Goal: Task Accomplishment & Management: Complete application form

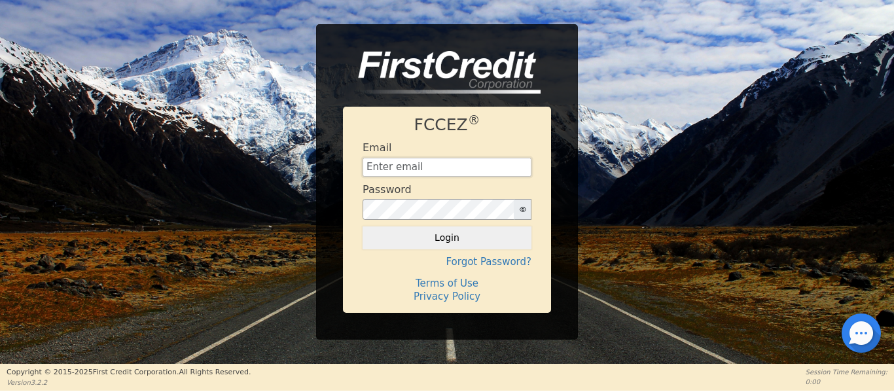
click at [396, 171] on input "text" at bounding box center [446, 168] width 169 height 20
type input "[EMAIL_ADDRESS][DOMAIN_NAME]"
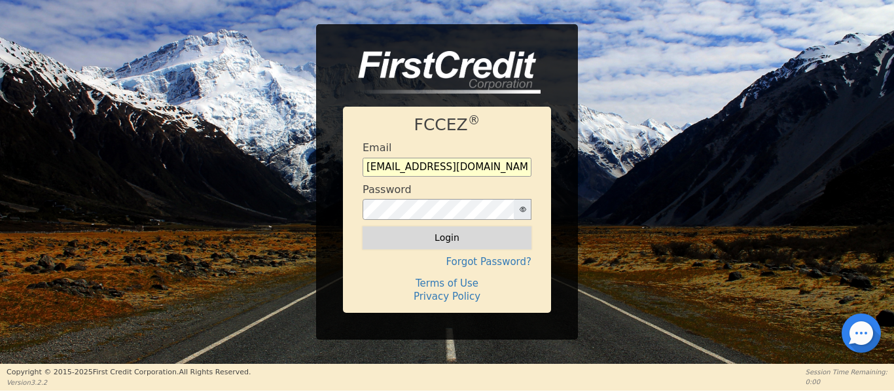
click at [430, 240] on button "Login" at bounding box center [446, 237] width 169 height 22
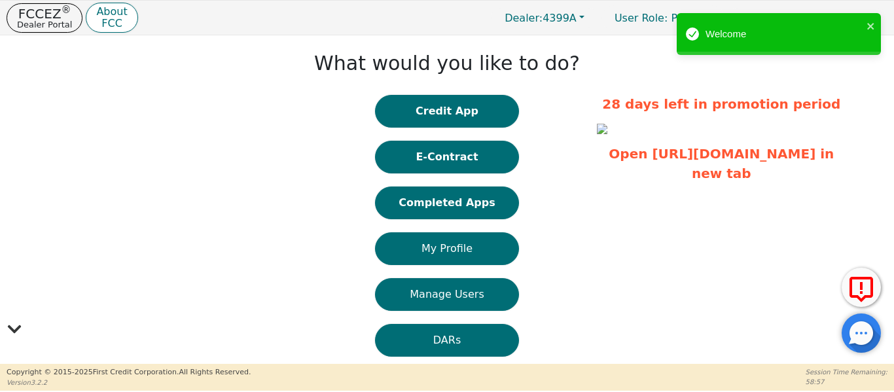
click at [440, 215] on button "Completed Apps" at bounding box center [447, 202] width 144 height 33
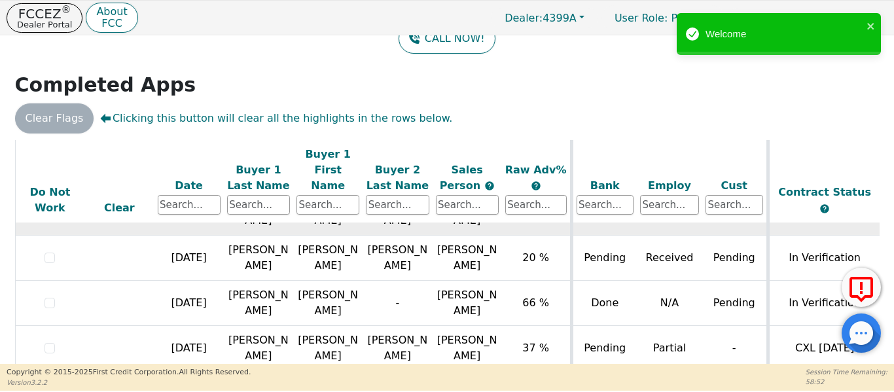
scroll to position [856, 0]
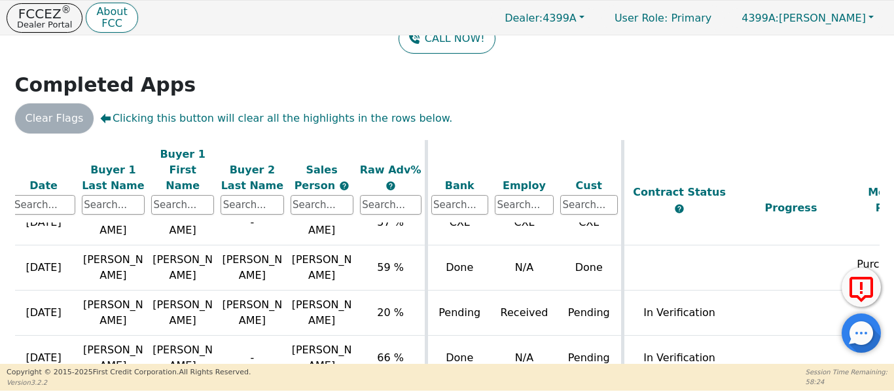
scroll to position [752, 131]
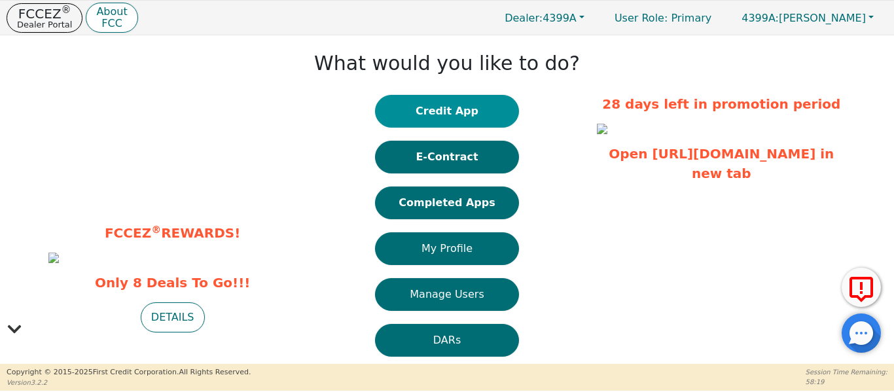
click at [408, 113] on button "Credit App" at bounding box center [447, 111] width 144 height 33
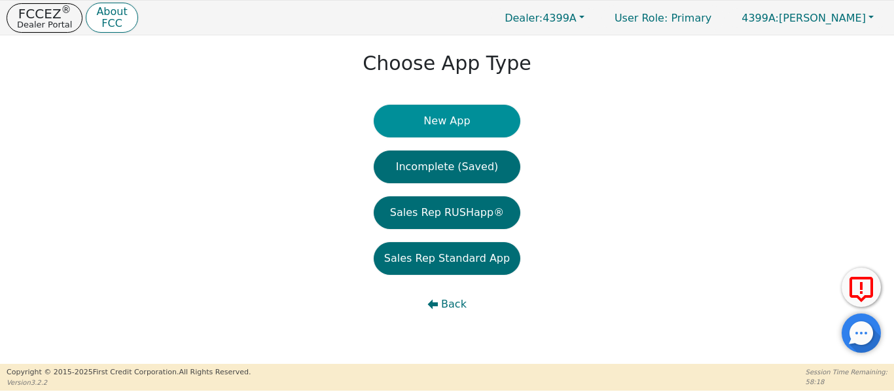
click at [436, 128] on button "New App" at bounding box center [447, 121] width 147 height 33
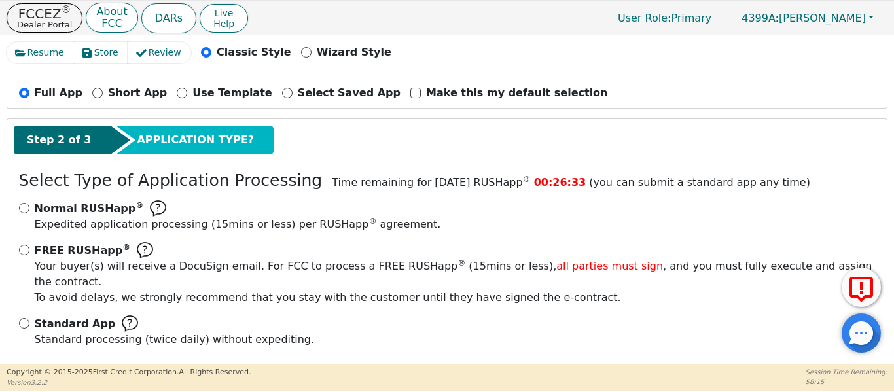
scroll to position [145, 0]
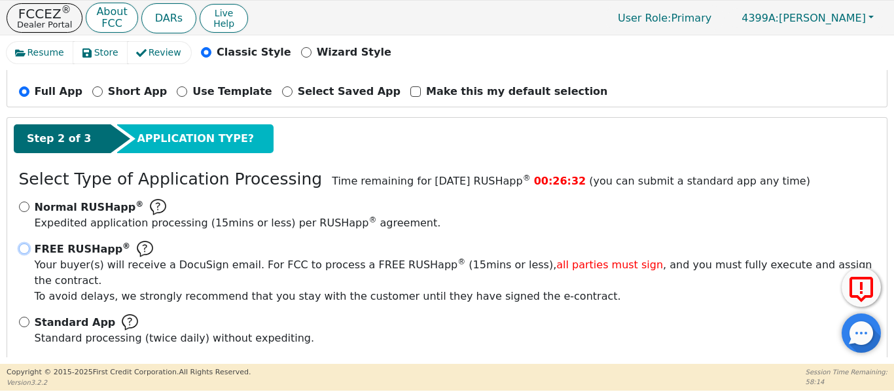
click at [28, 248] on input "FREE RUSHapp ® Your buyer(s) will receive a DocuSign email. For FCC to process …" at bounding box center [24, 248] width 10 height 10
radio input "true"
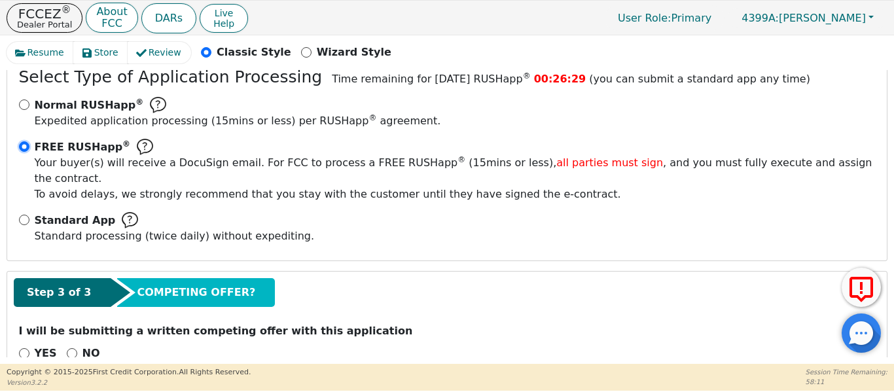
scroll to position [263, 0]
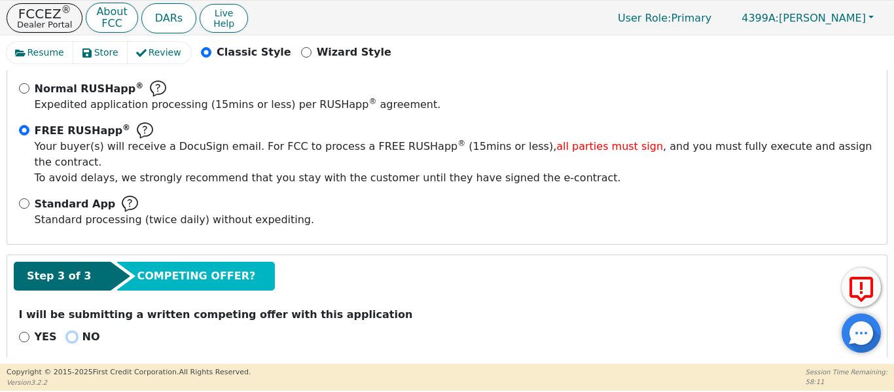
click at [67, 332] on input "NO" at bounding box center [72, 337] width 10 height 10
radio input "true"
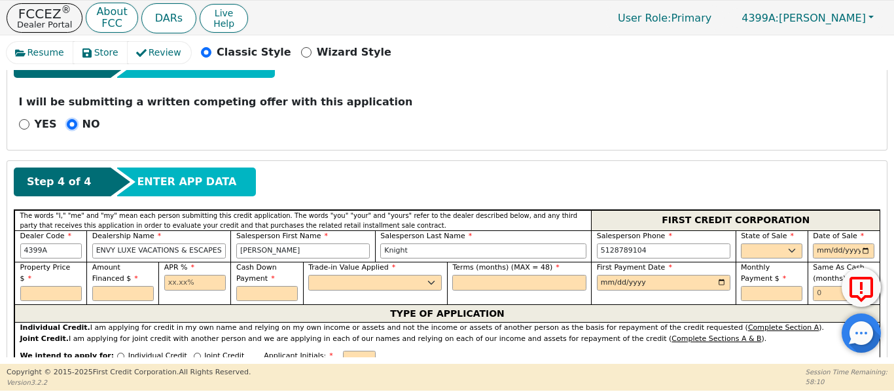
scroll to position [481, 0]
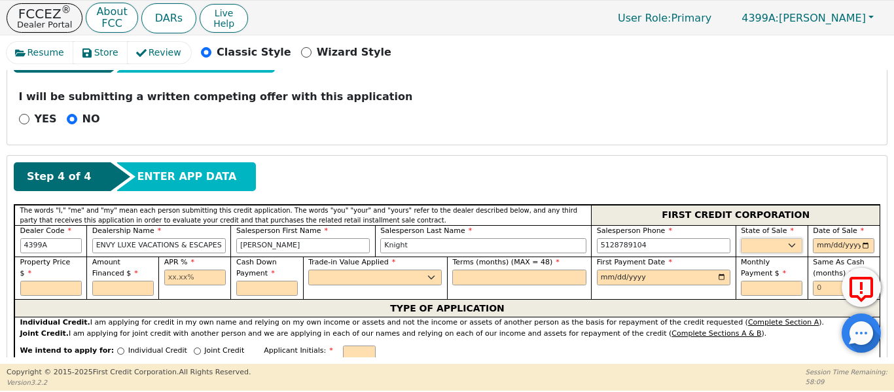
click at [754, 238] on select "AK AL AR AZ CA CO CT DC DE FL [GEOGRAPHIC_DATA] HI IA ID IL IN KS [GEOGRAPHIC_D…" at bounding box center [771, 246] width 61 height 16
select select "[GEOGRAPHIC_DATA]"
click at [741, 238] on select "AK AL AR AZ CA CO CT DC DE FL [GEOGRAPHIC_DATA] HI IA ID IL IN KS [GEOGRAPHIC_D…" at bounding box center [771, 246] width 61 height 16
click at [859, 238] on input "date" at bounding box center [842, 246] width 61 height 16
type input "[DATE]"
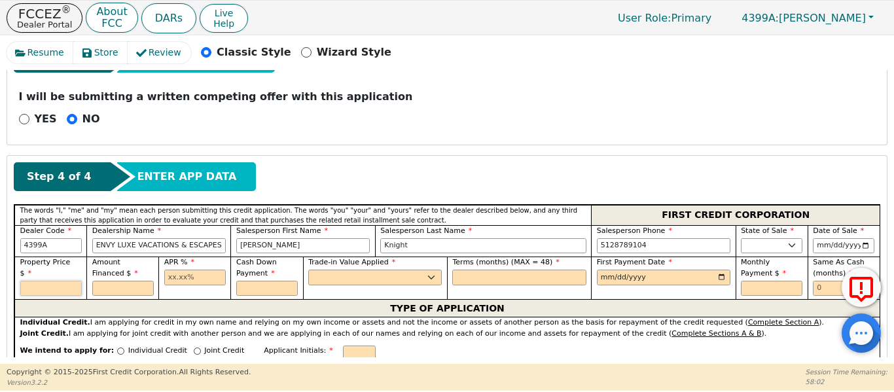
click at [55, 281] on input "text" at bounding box center [50, 289] width 61 height 16
type input "4995.00"
type input "17.99"
type input "0.00"
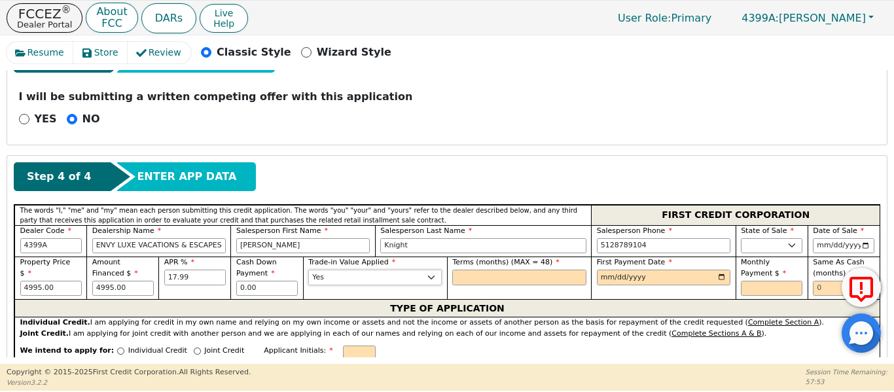
click at [341, 270] on select "Yes No" at bounding box center [374, 278] width 133 height 16
select select "n"
click at [308, 270] on select "Yes No" at bounding box center [374, 278] width 133 height 16
click at [451, 264] on div "Terms (months) (MAX = 48)" at bounding box center [519, 277] width 144 height 43
click at [452, 270] on input "text" at bounding box center [518, 278] width 133 height 16
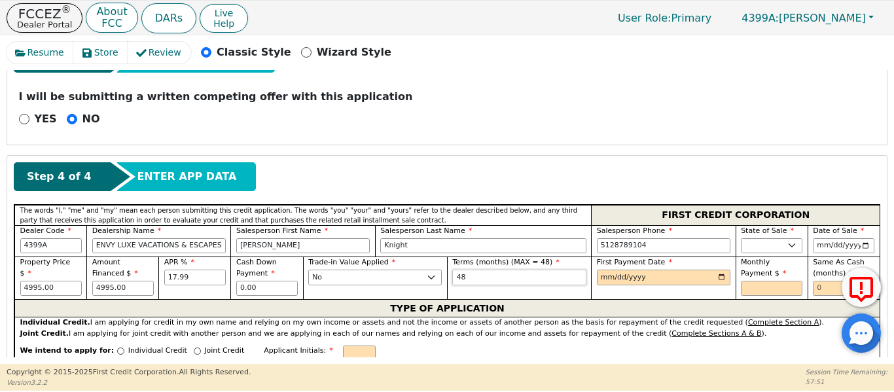
type input "48"
type input "[DATE]"
drag, startPoint x: 822, startPoint y: 268, endPoint x: 814, endPoint y: 271, distance: 8.3
click at [820, 281] on input "text" at bounding box center [842, 289] width 61 height 16
type input "6"
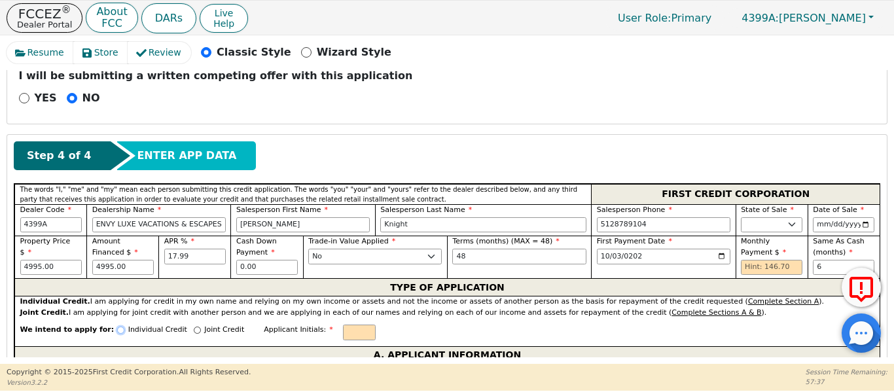
scroll to position [503, 0]
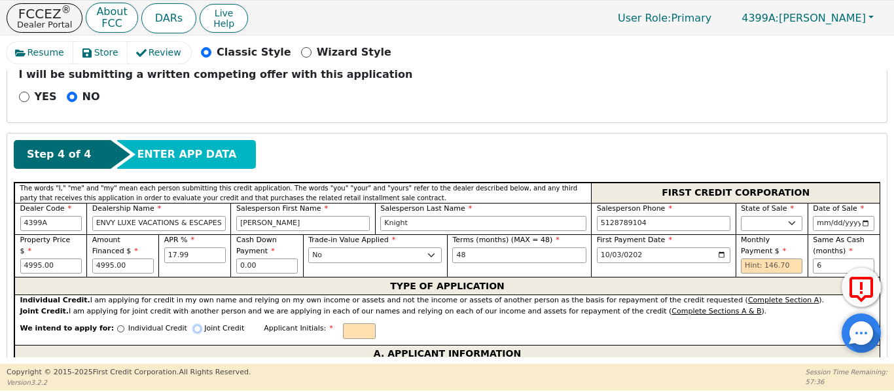
click at [194, 325] on input "Joint Credit" at bounding box center [197, 328] width 7 height 7
radio input "true"
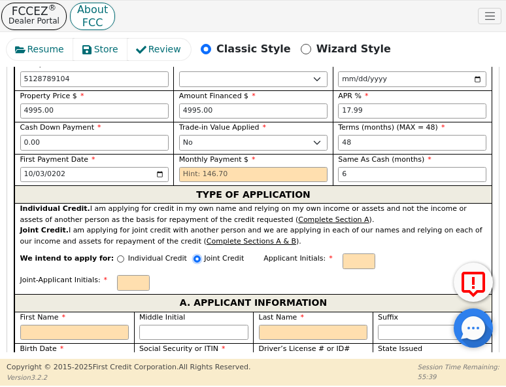
scroll to position [830, 0]
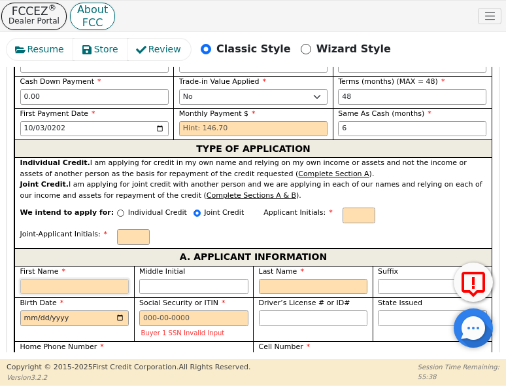
click at [97, 279] on input "First Name" at bounding box center [74, 287] width 109 height 16
type input "J"
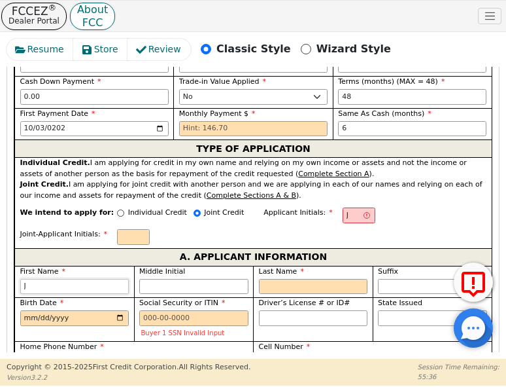
type input "Jo"
type input "[PERSON_NAME]"
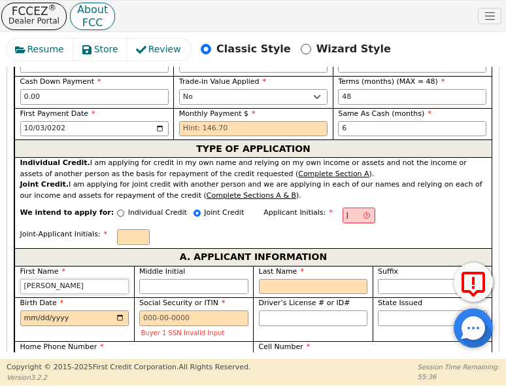
type input "[PERSON_NAME]"
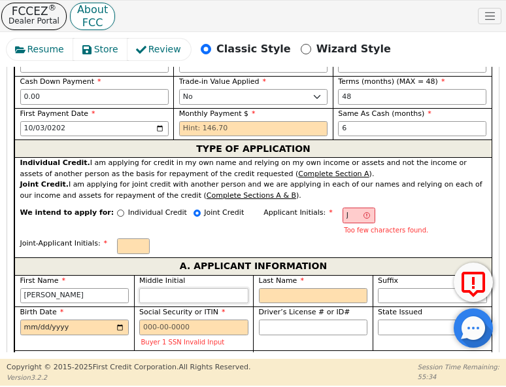
type input "JM"
type input "M"
type input "[PERSON_NAME]"
type input "M"
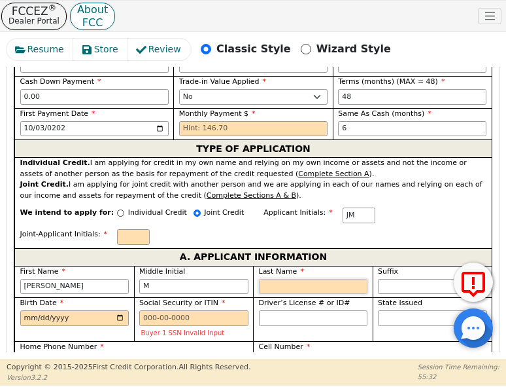
type input "JMC"
type input "C"
type input "[PERSON_NAME]"
type input "Ca"
type input "[PERSON_NAME]"
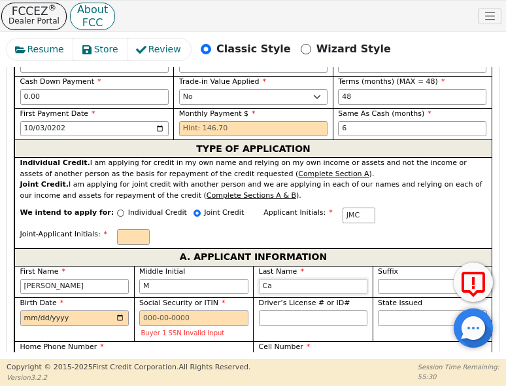
type input "Cai"
type input "[PERSON_NAME]"
type input "Cair"
type input "[PERSON_NAME]"
type input "[GEOGRAPHIC_DATA]"
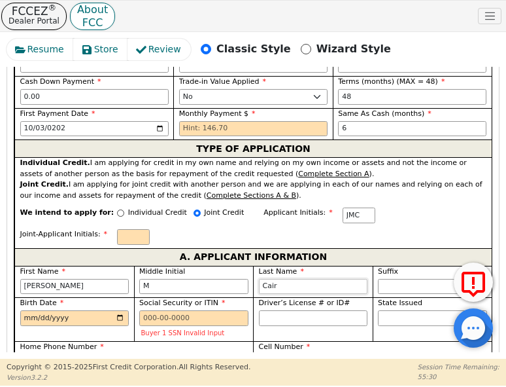
type input "[PERSON_NAME]"
type input "[GEOGRAPHIC_DATA]"
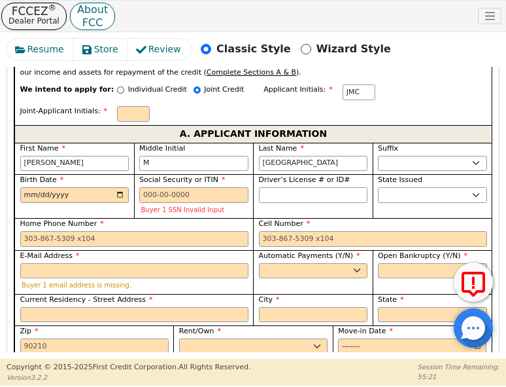
scroll to position [961, 0]
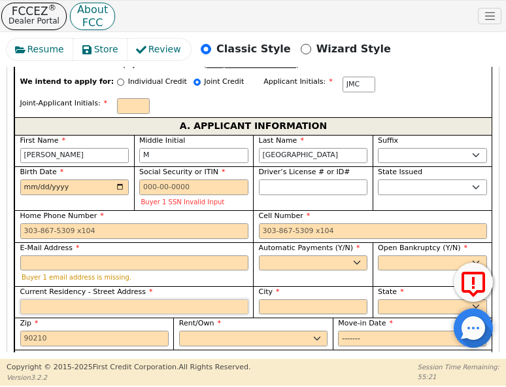
click at [67, 299] on input "Current Residency - Street Address" at bounding box center [134, 307] width 228 height 16
paste input "[STREET_ADDRESS][PERSON_NAME][PERSON_NAME]"
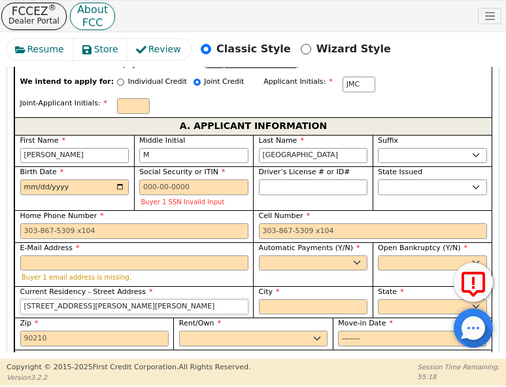
type input "[STREET_ADDRESS][PERSON_NAME][PERSON_NAME]"
click at [281, 299] on input "City" at bounding box center [313, 307] width 109 height 16
type input "Austin"
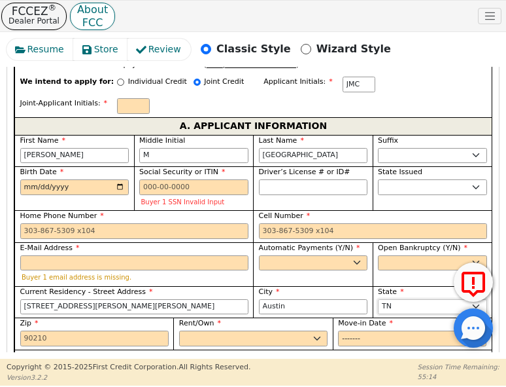
select select "[GEOGRAPHIC_DATA]"
click at [127, 330] on input "Zip" at bounding box center [94, 338] width 148 height 16
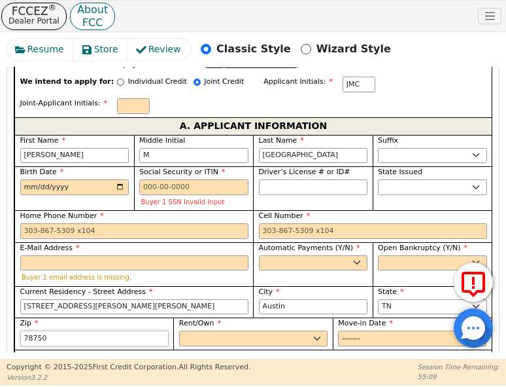
type input "78750"
drag, startPoint x: 215, startPoint y: 280, endPoint x: 208, endPoint y: 285, distance: 8.4
click at [213, 330] on select "Rent Own" at bounding box center [253, 338] width 148 height 16
select select "Rent"
click at [179, 330] on select "Rent Own" at bounding box center [253, 338] width 148 height 16
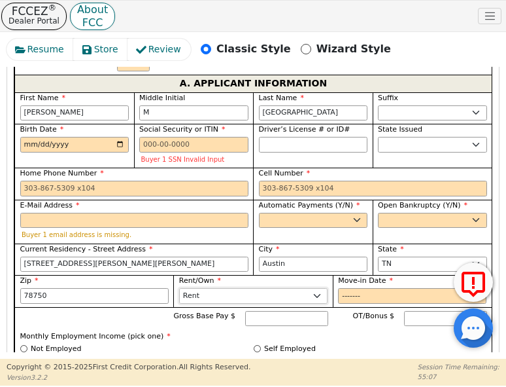
scroll to position [1004, 0]
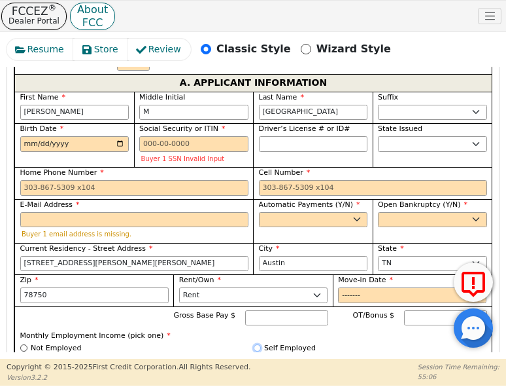
click at [256, 344] on input "Self Employed" at bounding box center [257, 347] width 7 height 7
radio input "true"
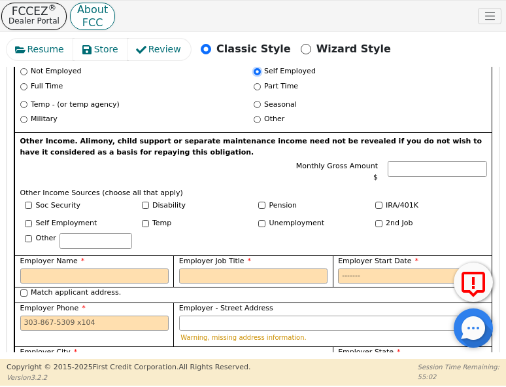
scroll to position [1288, 0]
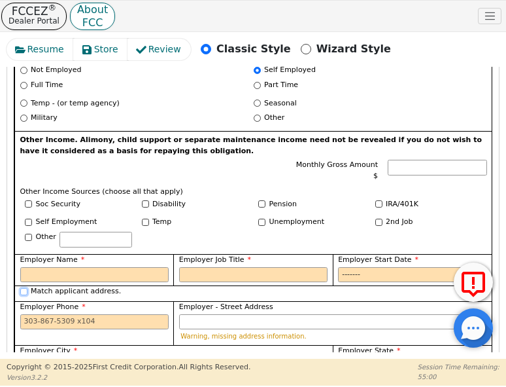
click at [24, 288] on input "Match applicant address." at bounding box center [23, 291] width 7 height 7
checkbox input "true"
type input "[STREET_ADDRESS][PERSON_NAME][PERSON_NAME]"
type input "Austin"
select select "[GEOGRAPHIC_DATA]"
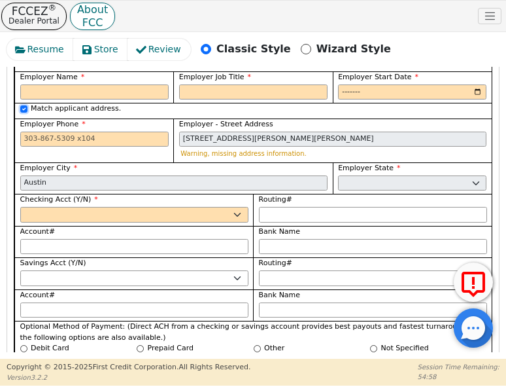
scroll to position [1484, 0]
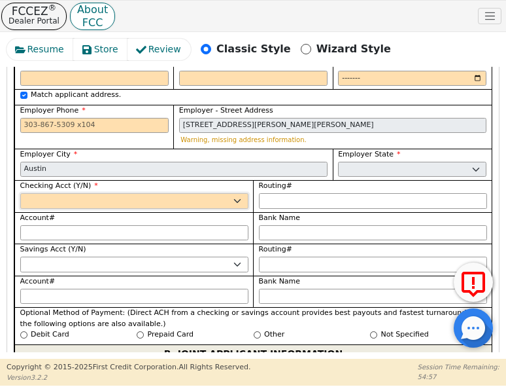
click at [63, 193] on select "Yes No" at bounding box center [134, 201] width 228 height 16
select select "y"
click at [20, 193] on select "Yes No" at bounding box center [134, 201] width 228 height 16
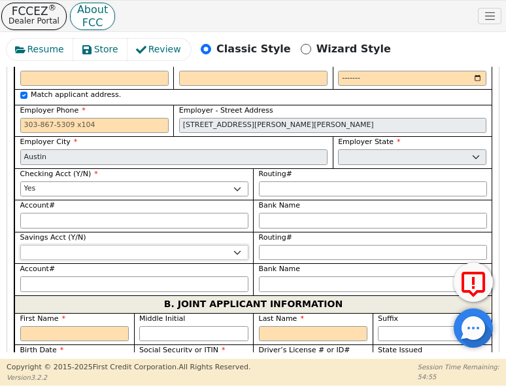
click at [58, 245] on select "Yes No" at bounding box center [134, 253] width 228 height 16
select select "n"
click at [20, 245] on select "Yes No" at bounding box center [134, 253] width 228 height 16
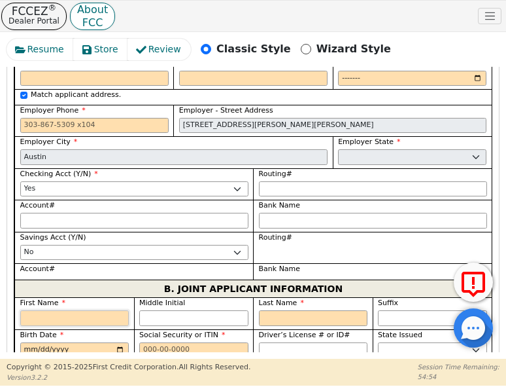
click at [53, 310] on input "First Name" at bounding box center [74, 318] width 109 height 16
type input "M"
type input "Ma"
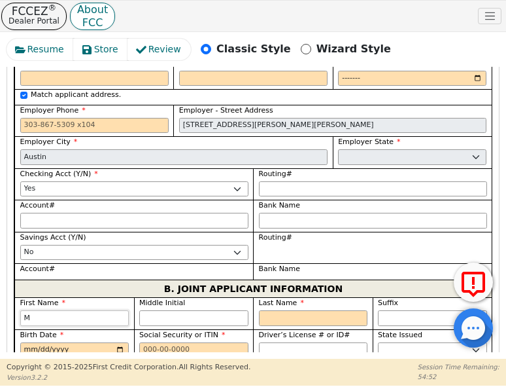
type input "Ma"
type input "Mar"
type input "[PERSON_NAME]"
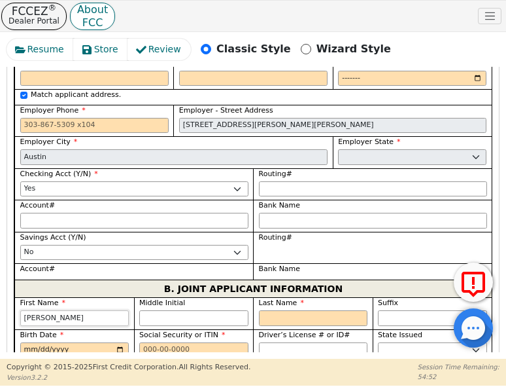
type input "[PERSON_NAME]"
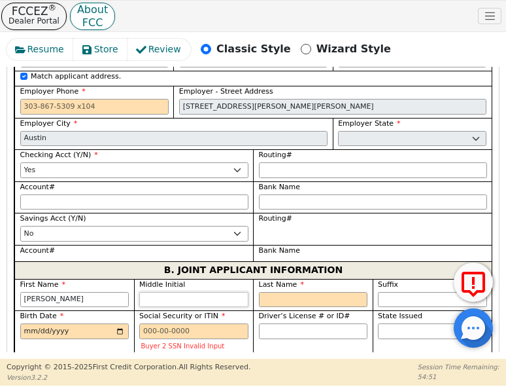
type input "r"
type input "MR"
type input "[PERSON_NAME]"
type input "r"
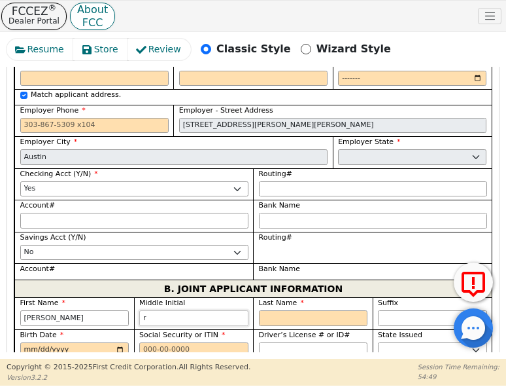
click at [170, 310] on input "r" at bounding box center [193, 318] width 109 height 16
type input "M"
type input "[PERSON_NAME]"
type input "R"
type input "MR"
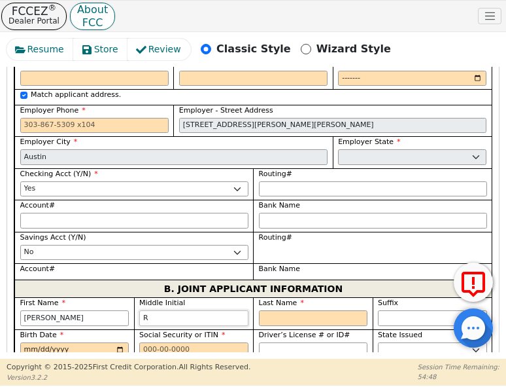
type input "[PERSON_NAME]"
type input "R"
type input "C"
type input "MRC"
type input "[PERSON_NAME]"
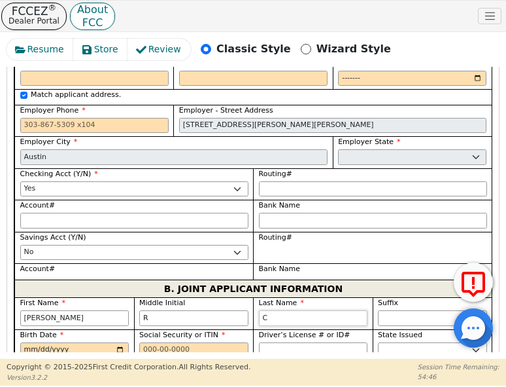
type input "Ca"
type input "[PERSON_NAME]"
type input "Cai"
type input "[PERSON_NAME]"
type input "Cair"
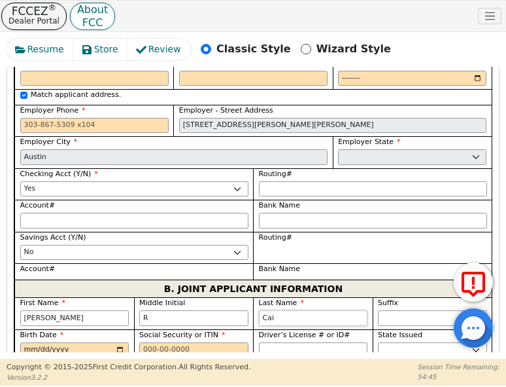
type input "[PERSON_NAME]"
type input "[GEOGRAPHIC_DATA]"
type input "[PERSON_NAME]"
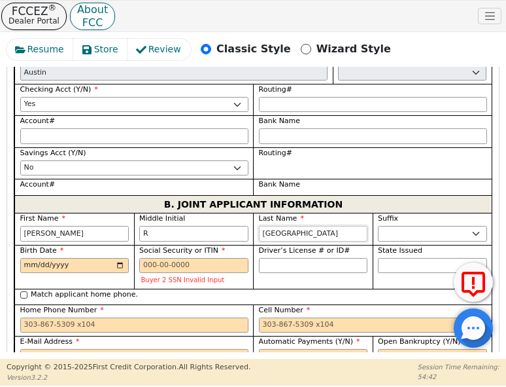
scroll to position [1571, 0]
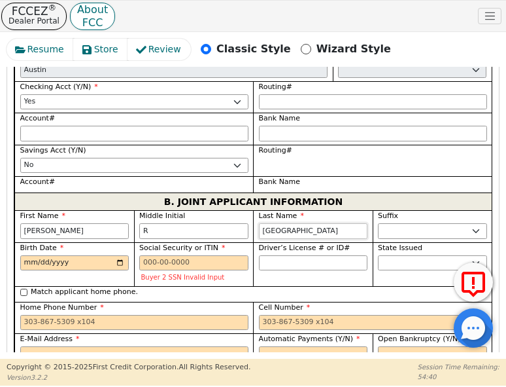
type input "[GEOGRAPHIC_DATA]"
click at [22, 379] on input "Match applicant address." at bounding box center [23, 382] width 7 height 7
checkbox input "true"
type input "[STREET_ADDRESS][PERSON_NAME][PERSON_NAME]"
type input "Austin"
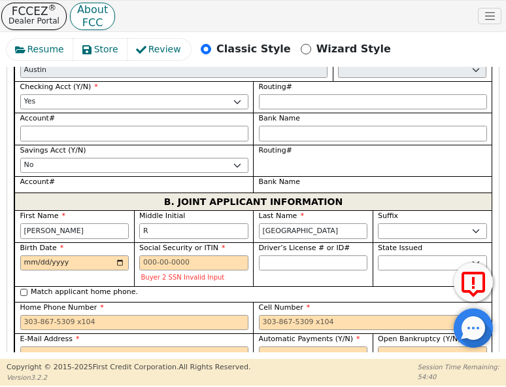
select select "[GEOGRAPHIC_DATA]"
type input "78750"
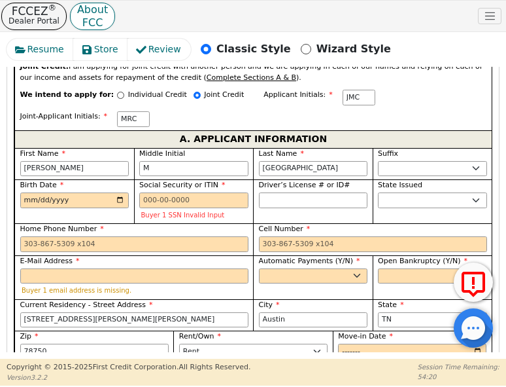
scroll to position [939, 0]
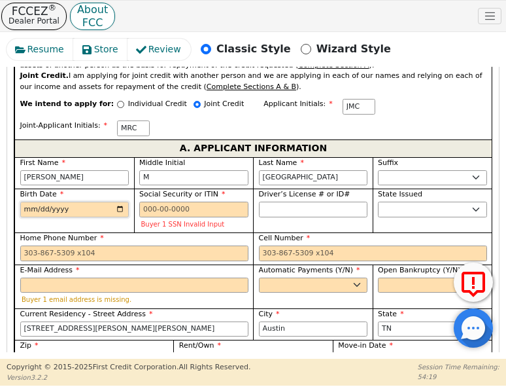
click at [29, 201] on input "Birth Date" at bounding box center [74, 209] width 109 height 16
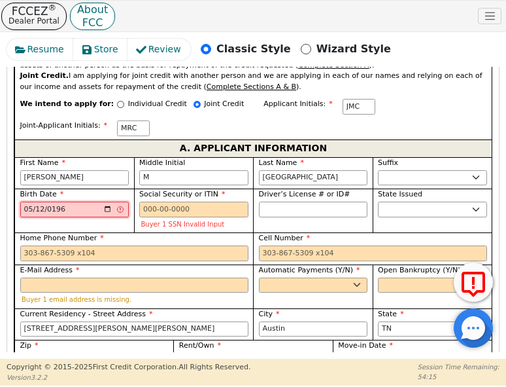
type input "[DATE]"
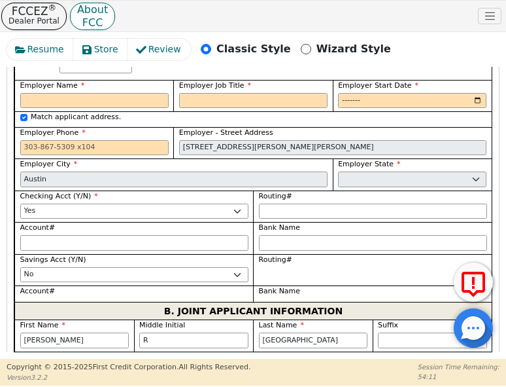
scroll to position [1484, 0]
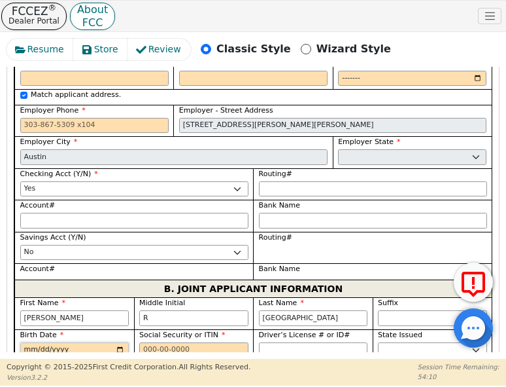
click at [27, 342] on input "Birth Date" at bounding box center [74, 350] width 109 height 16
type input "[DATE]"
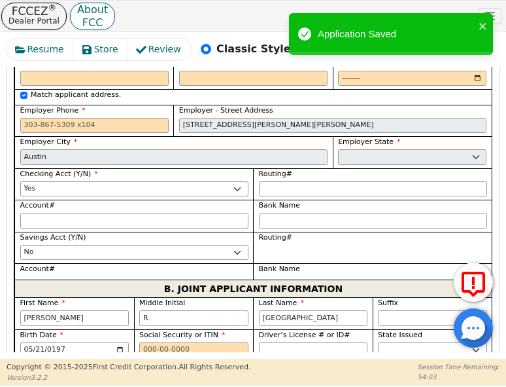
click at [295, 329] on div "Driver’s License # or ID#" at bounding box center [313, 351] width 120 height 44
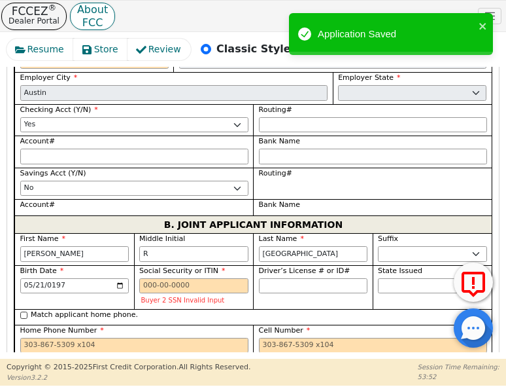
scroll to position [1550, 0]
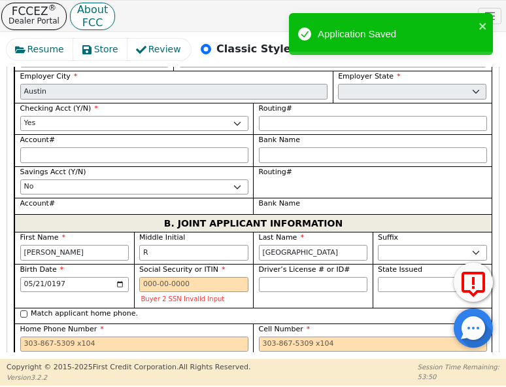
paste input "[EMAIL_ADDRESS][DOMAIN_NAME]"
type input "[EMAIL_ADDRESS][DOMAIN_NAME]"
click at [289, 368] on select "Yes No" at bounding box center [313, 376] width 109 height 16
select select "y"
click at [259, 368] on select "Yes No" at bounding box center [313, 376] width 109 height 16
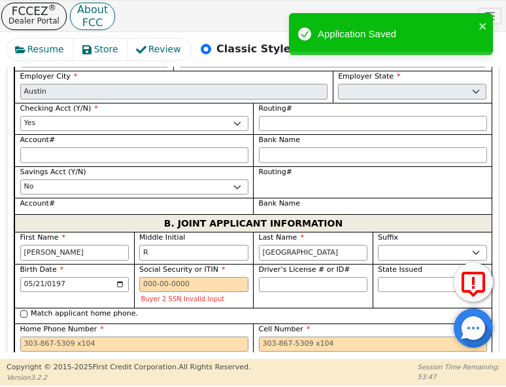
type input "[PERSON_NAME]"
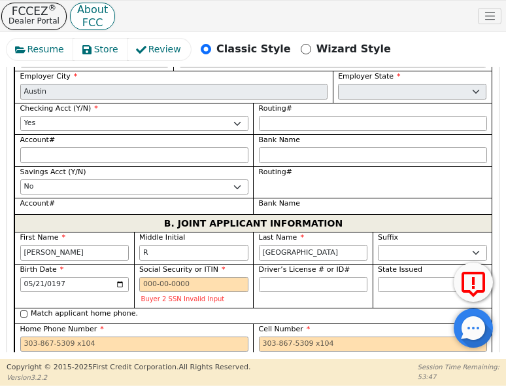
click at [385, 368] on select "Yes No" at bounding box center [432, 376] width 109 height 16
select select "n"
click at [378, 368] on select "Yes No" at bounding box center [432, 376] width 109 height 16
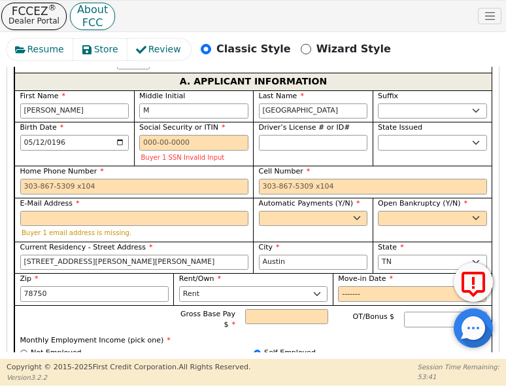
scroll to position [1004, 0]
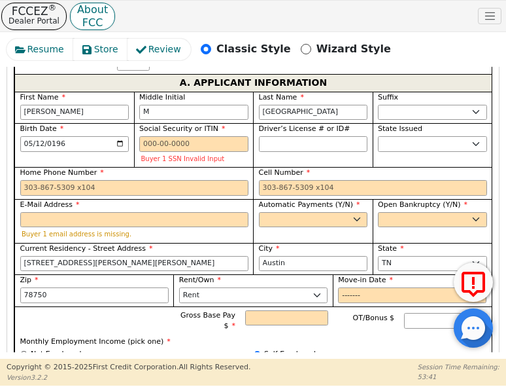
click at [292, 200] on label "Automatic Payments (Y/N)" at bounding box center [313, 205] width 109 height 11
click at [292, 212] on select "Yes No" at bounding box center [313, 220] width 109 height 16
click at [291, 212] on select "Yes No" at bounding box center [313, 220] width 109 height 16
select select "y"
click at [259, 212] on select "Yes No" at bounding box center [313, 220] width 109 height 16
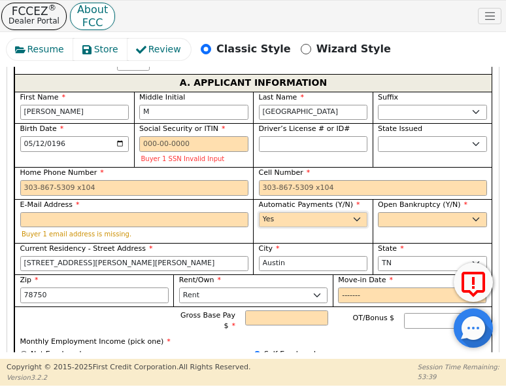
type input "[PERSON_NAME]"
click at [404, 212] on select "Yes No" at bounding box center [432, 220] width 109 height 16
select select "n"
click at [378, 212] on select "Yes No" at bounding box center [432, 220] width 109 height 16
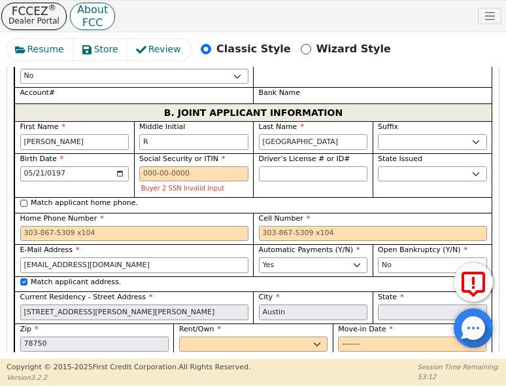
scroll to position [1681, 0]
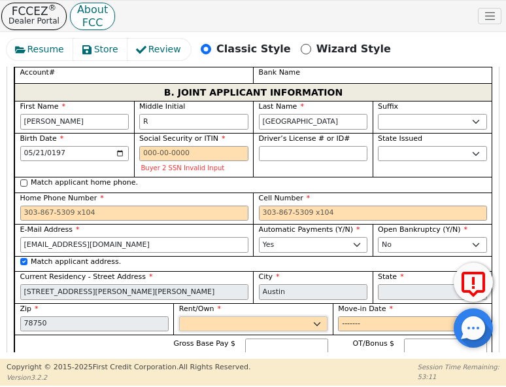
click at [288, 316] on select "Rent Own" at bounding box center [253, 324] width 148 height 16
select select "Rent"
click at [179, 316] on select "Rent Own" at bounding box center [253, 324] width 148 height 16
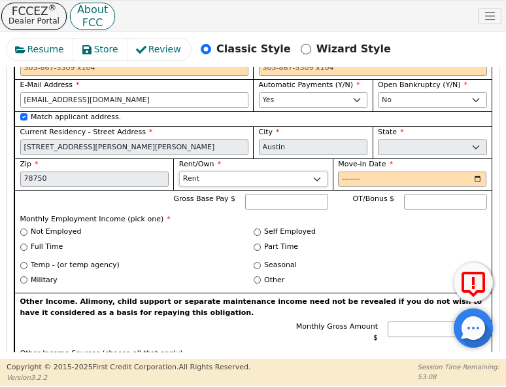
scroll to position [1833, 0]
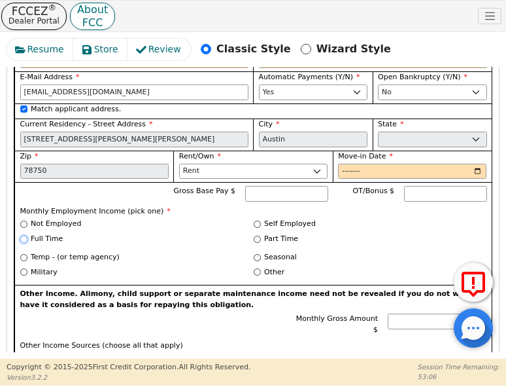
click at [23, 236] on input "Full Time" at bounding box center [23, 239] width 7 height 7
radio input "true"
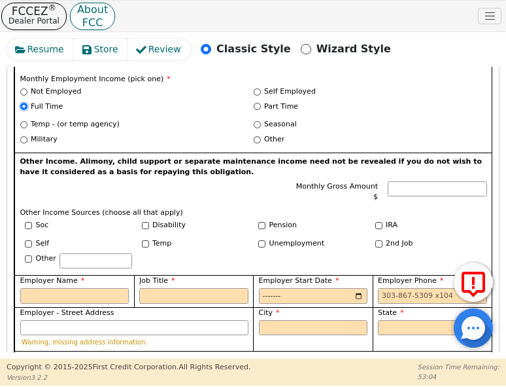
scroll to position [2008, 0]
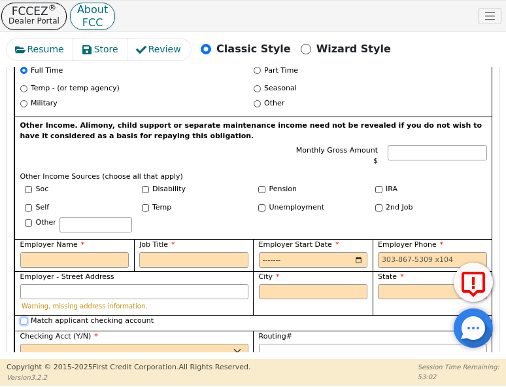
click at [22, 317] on input "Match applicant checking account" at bounding box center [23, 320] width 7 height 7
checkbox input "true"
select select "y"
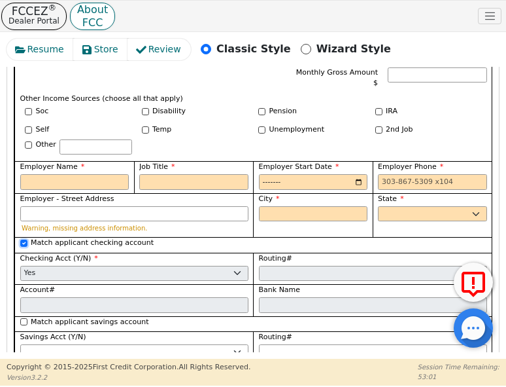
scroll to position [2095, 0]
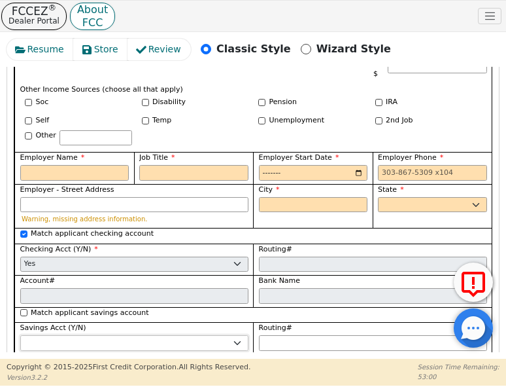
click at [104, 335] on select "Yes No" at bounding box center [134, 343] width 228 height 16
select select "n"
click at [20, 335] on select "Yes No" at bounding box center [134, 343] width 228 height 16
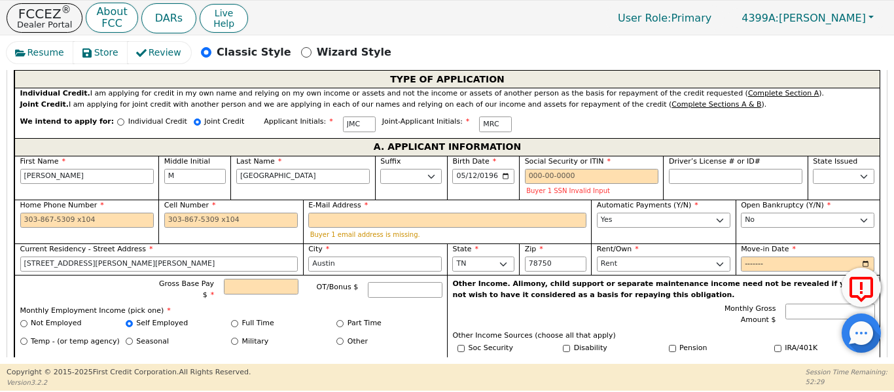
scroll to position [713, 0]
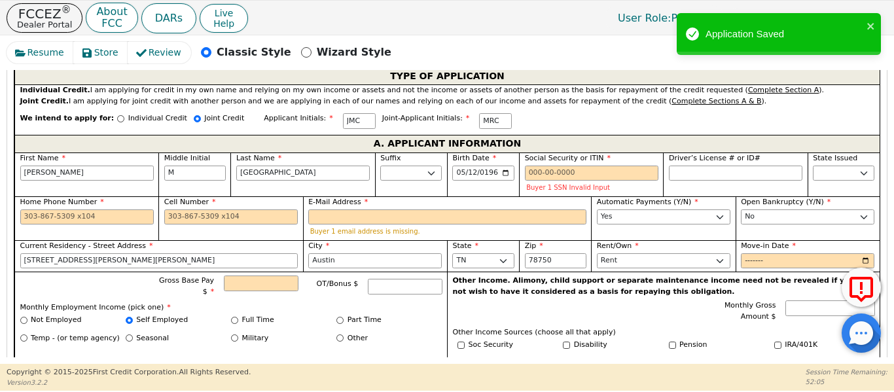
click at [395, 340] on div "Gross Base Pay $ OT/Bonus $ Monthly Employment Income (pick one) * Not Employed…" at bounding box center [230, 332] width 432 height 123
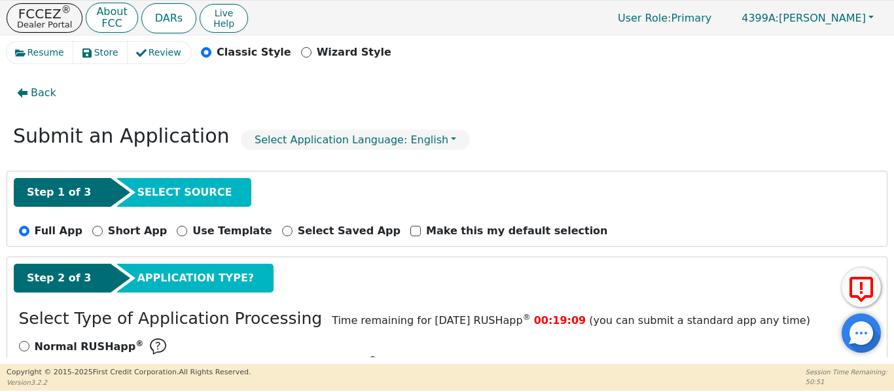
scroll to position [0, 0]
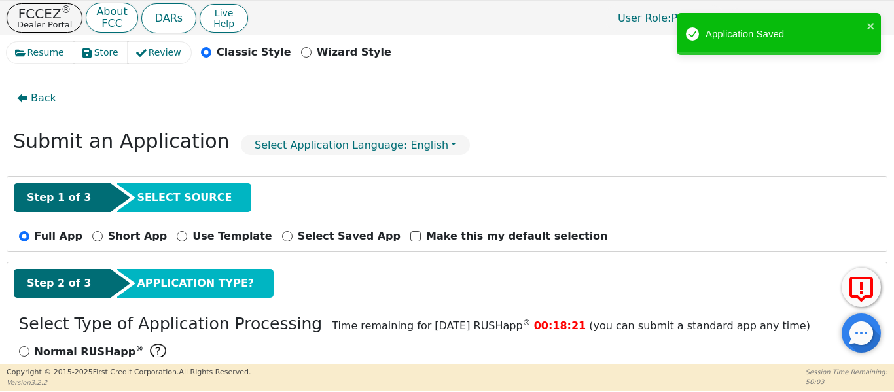
click at [557, 110] on div "Back" at bounding box center [447, 98] width 881 height 30
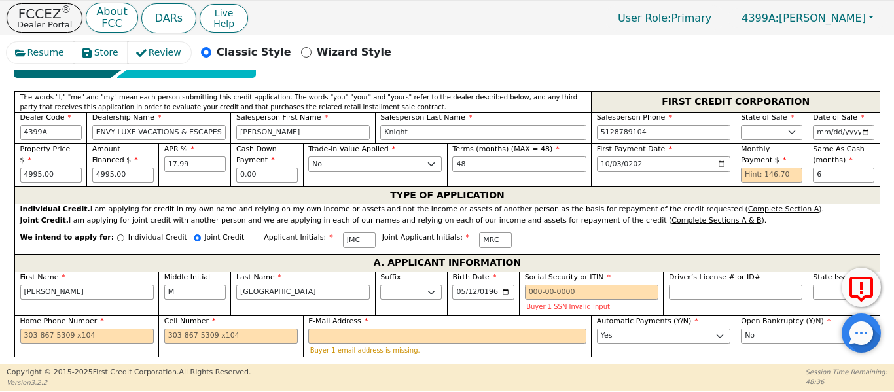
scroll to position [616, 0]
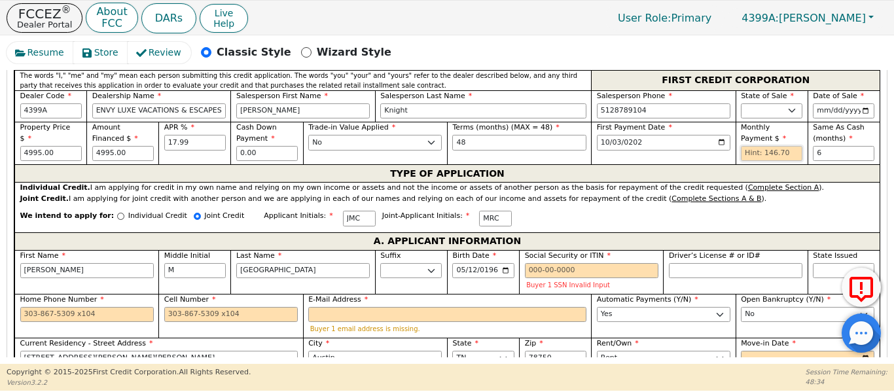
click at [749, 146] on input "text" at bounding box center [771, 154] width 61 height 16
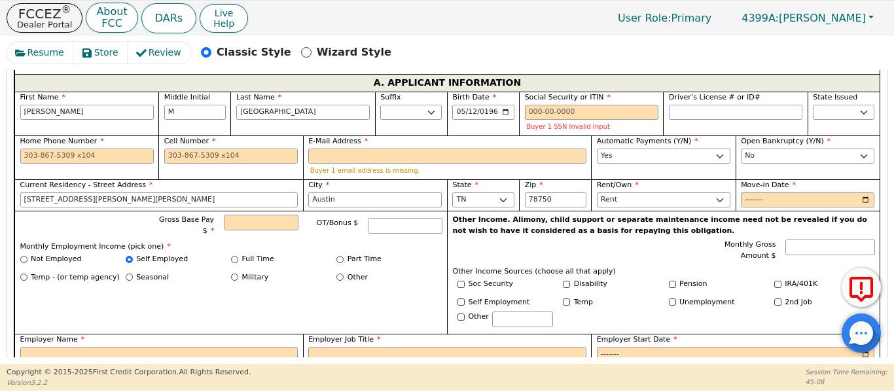
scroll to position [790, 0]
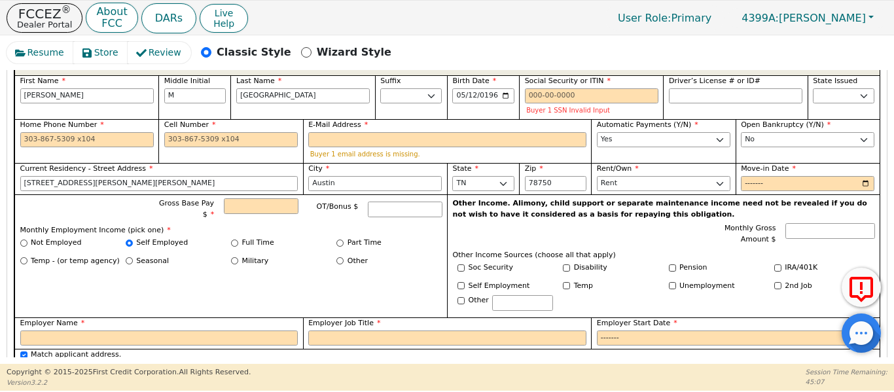
click at [380, 265] on div "Gross Base Pay $ OT/Bonus $ Monthly Employment Income (pick one) * Not Employed…" at bounding box center [230, 255] width 432 height 123
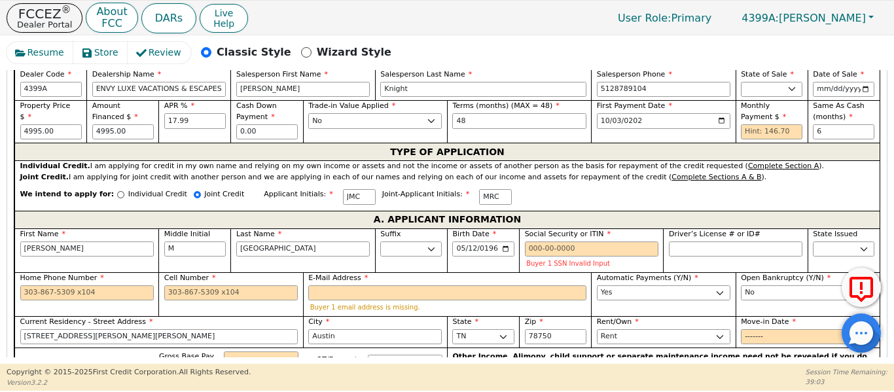
scroll to position [594, 0]
